Goal: Task Accomplishment & Management: Use online tool/utility

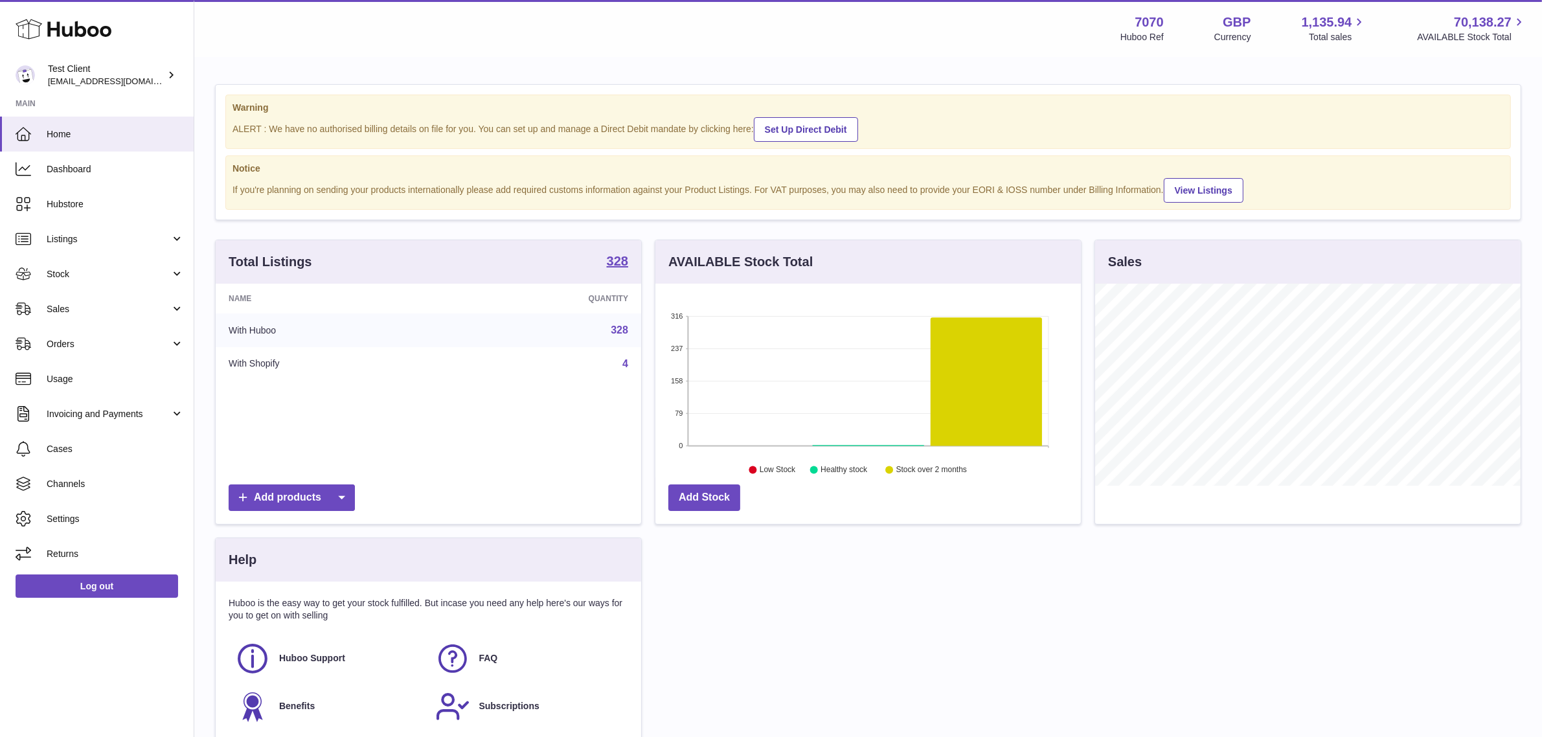
scroll to position [201, 425]
click at [85, 249] on link "Listings" at bounding box center [97, 238] width 194 height 35
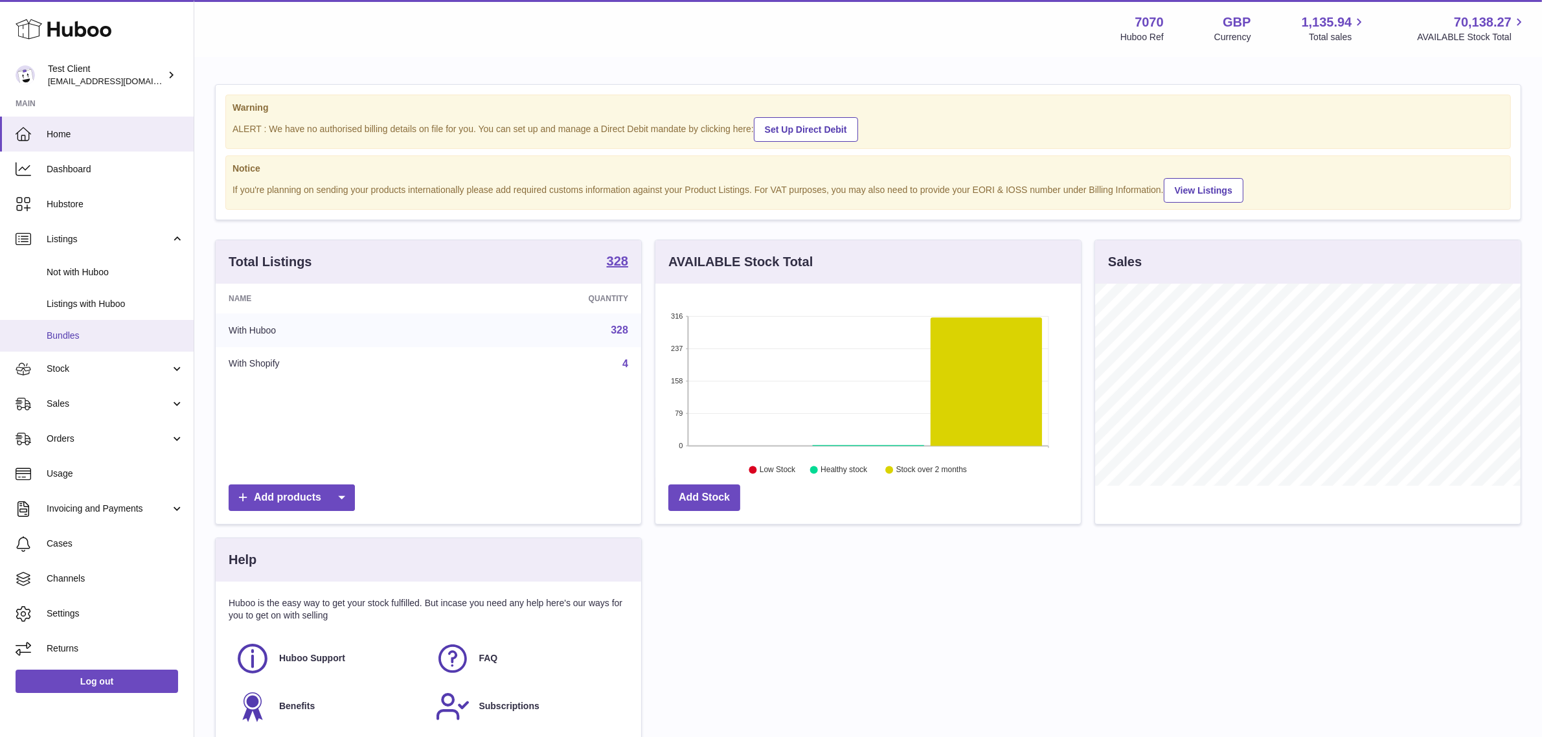
click at [87, 342] on link "Bundles" at bounding box center [97, 336] width 194 height 32
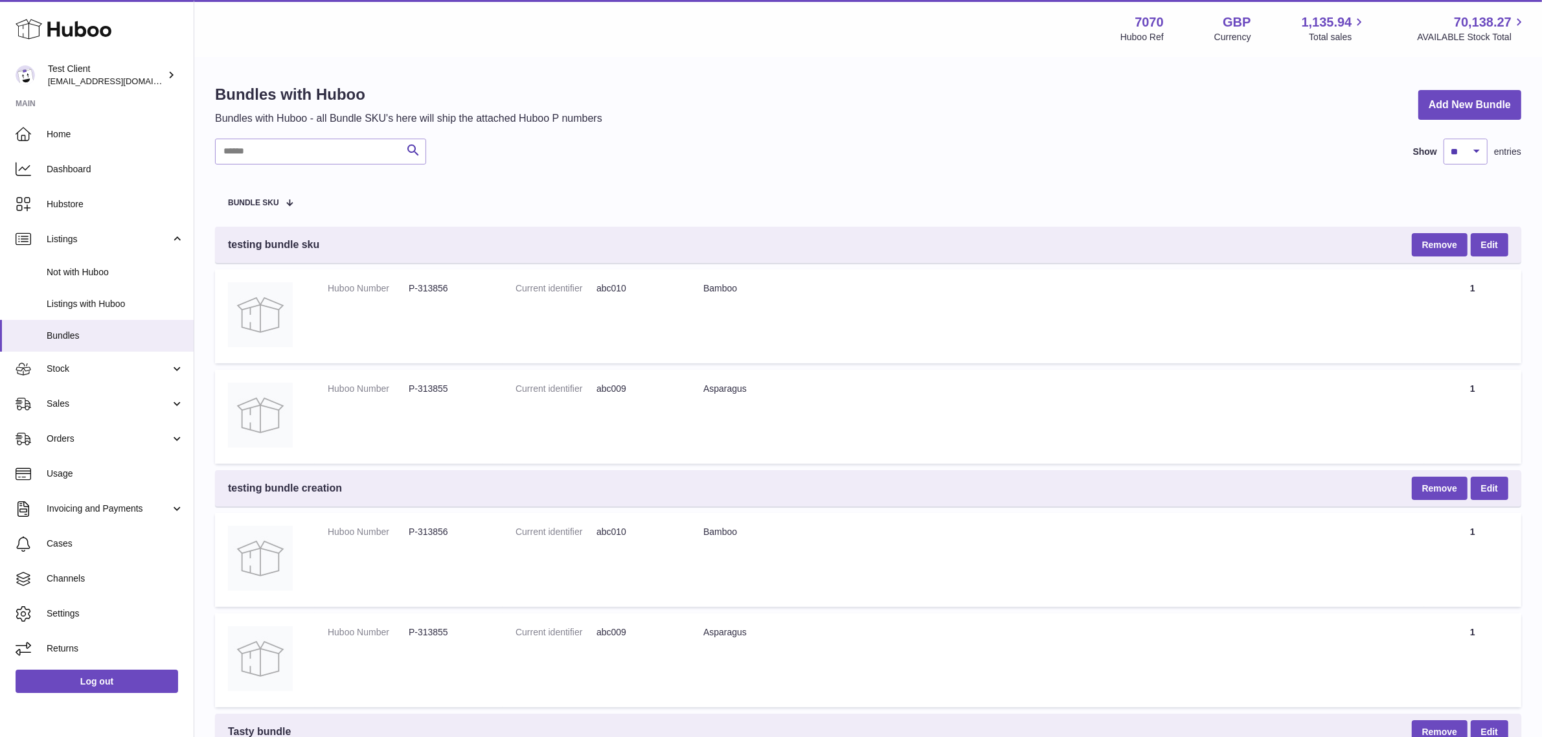
click at [328, 150] on input "text" at bounding box center [320, 152] width 211 height 26
click at [1441, 111] on link "Add New Bundle" at bounding box center [1469, 105] width 103 height 30
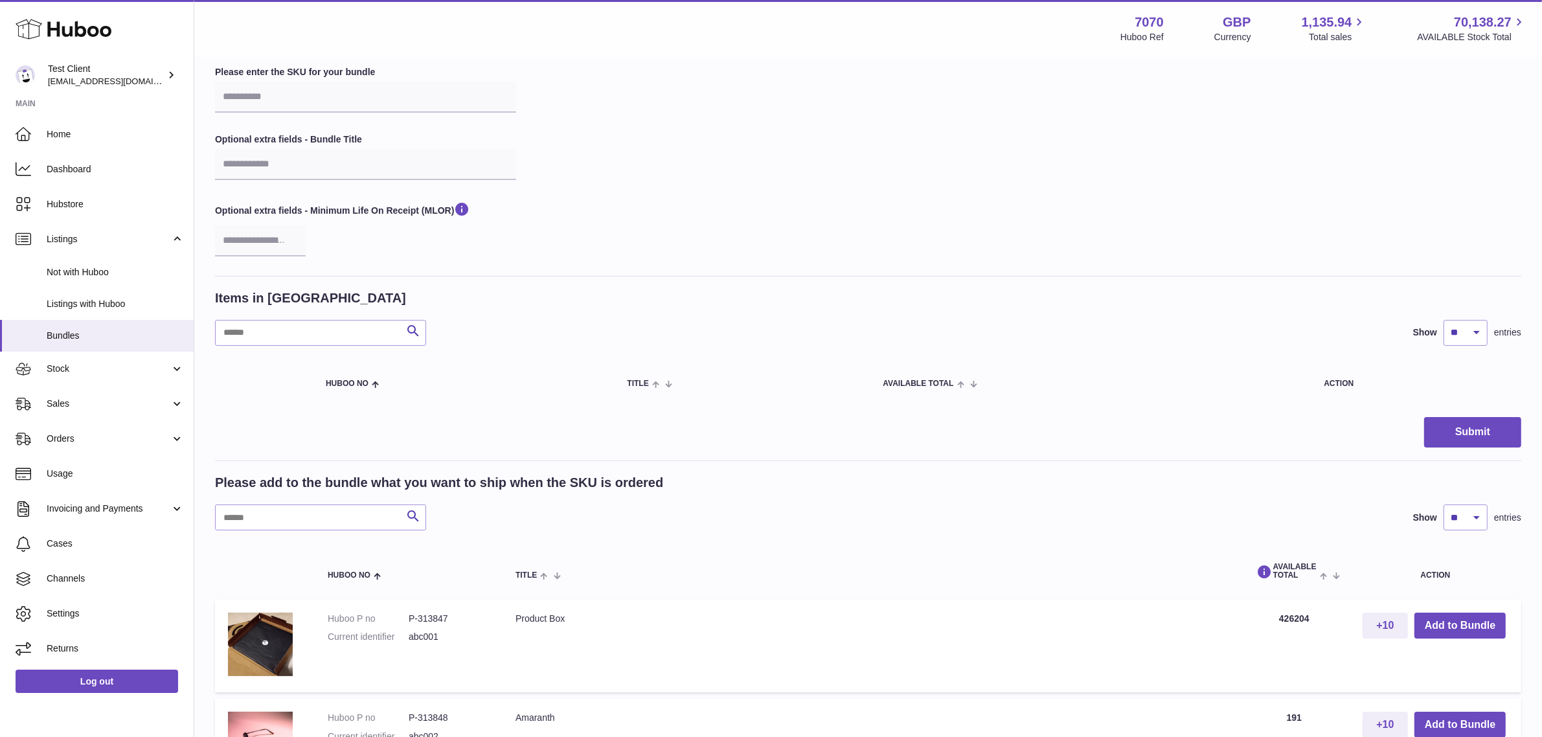
scroll to position [81, 0]
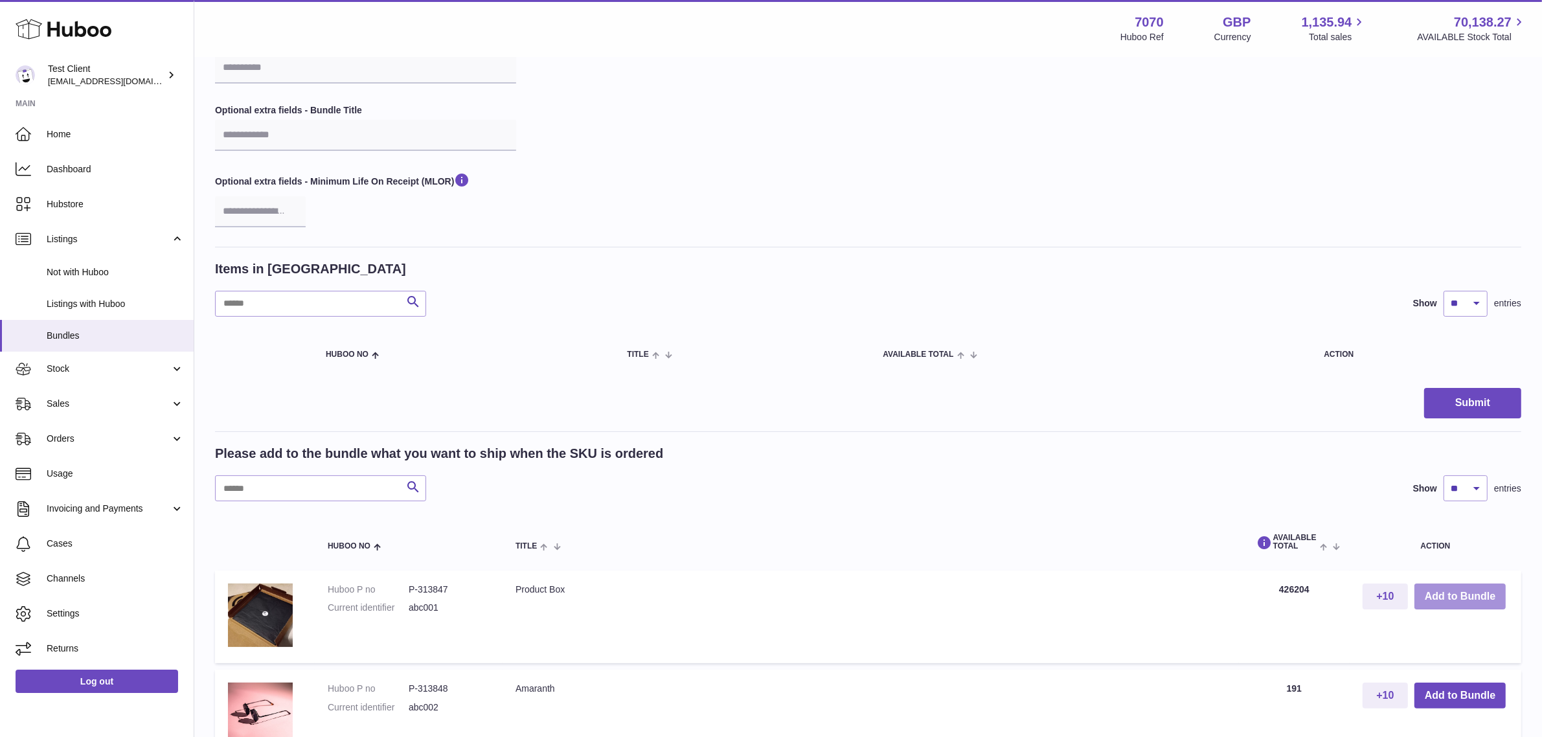
click at [1458, 591] on button "Add to Bundle" at bounding box center [1459, 596] width 91 height 27
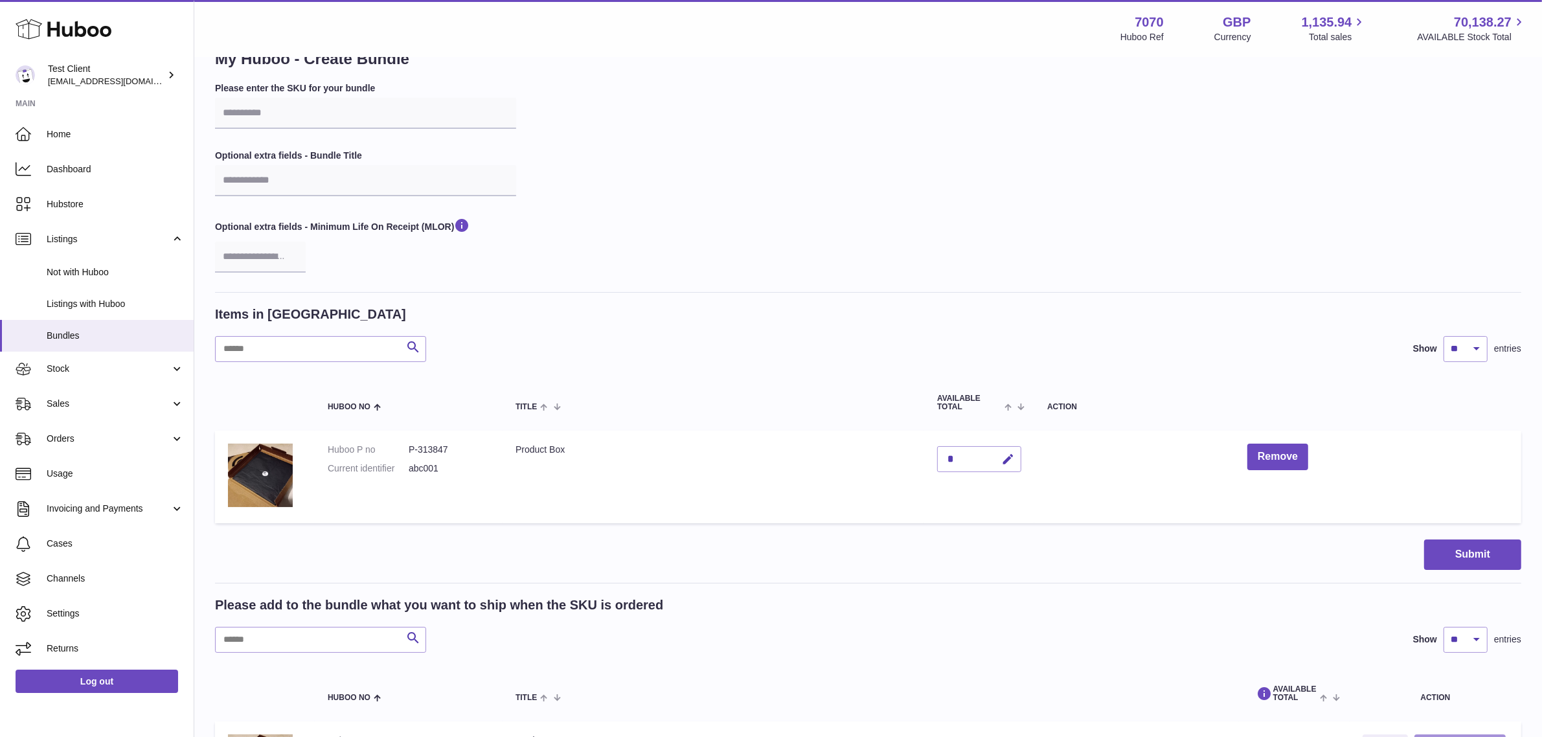
scroll to position [0, 0]
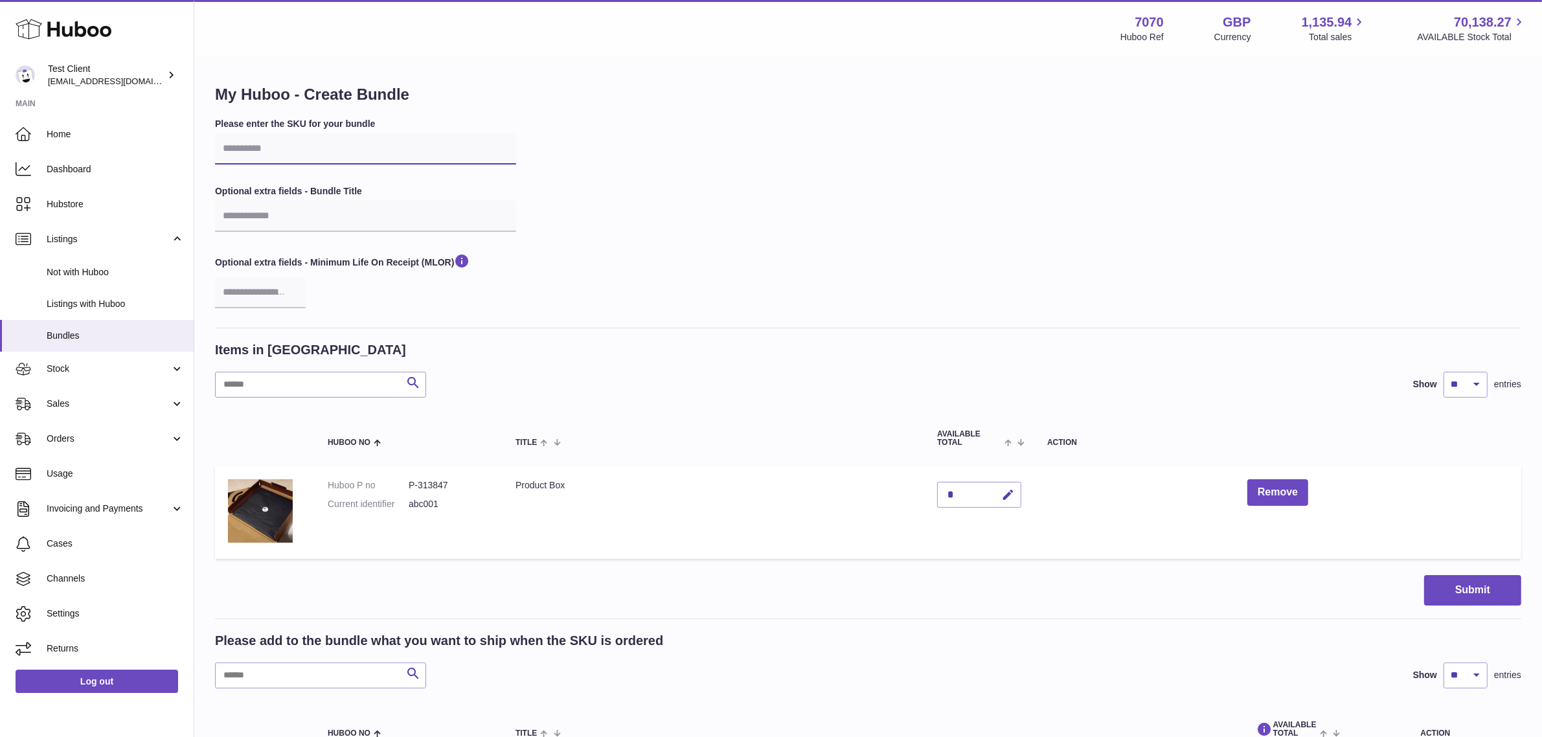
click at [352, 159] on input "text" at bounding box center [365, 148] width 301 height 31
type input "*"
type input "********"
